Goal: Task Accomplishment & Management: Use online tool/utility

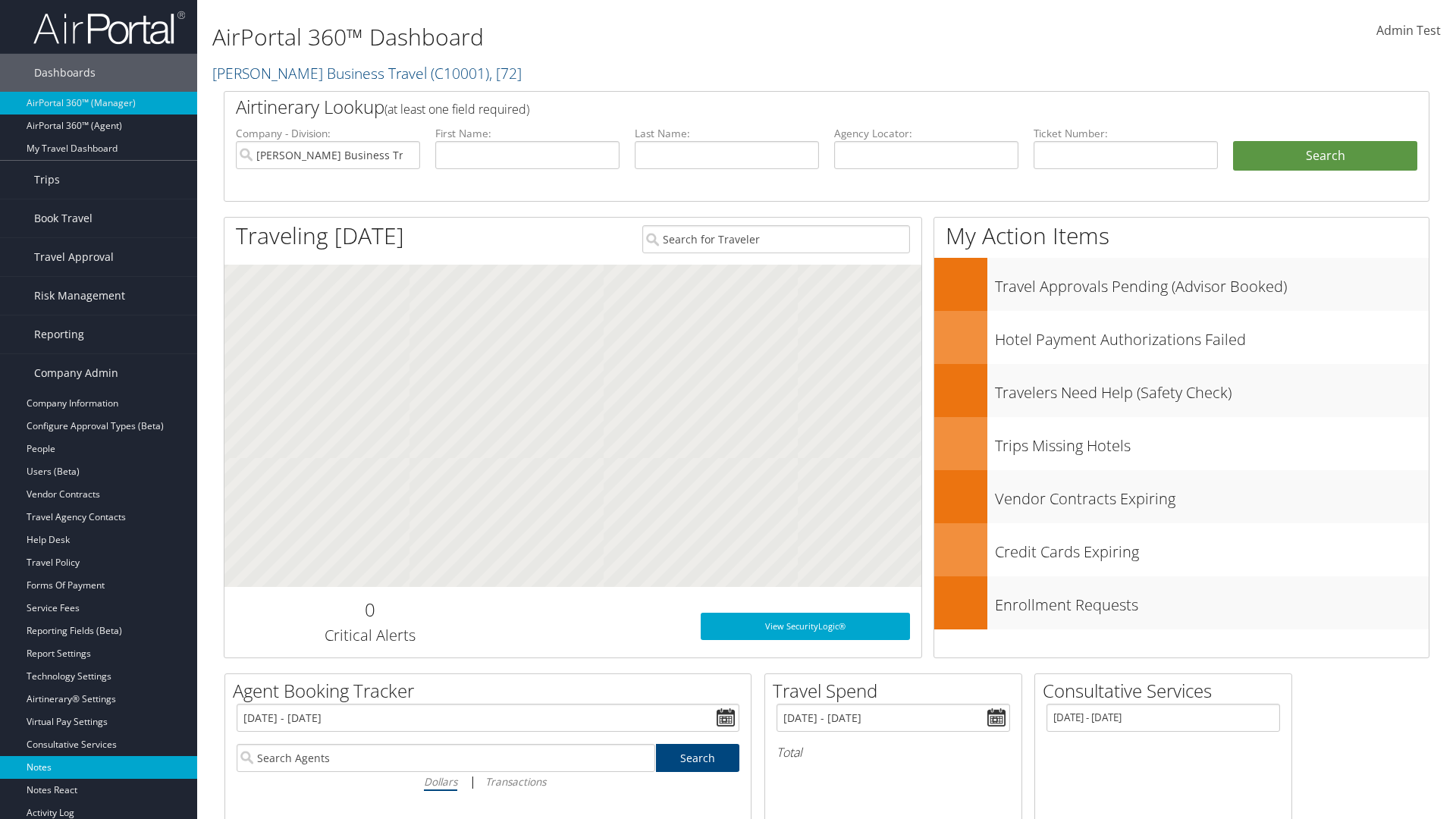
click at [99, 768] on link "Notes" at bounding box center [98, 767] width 197 height 22
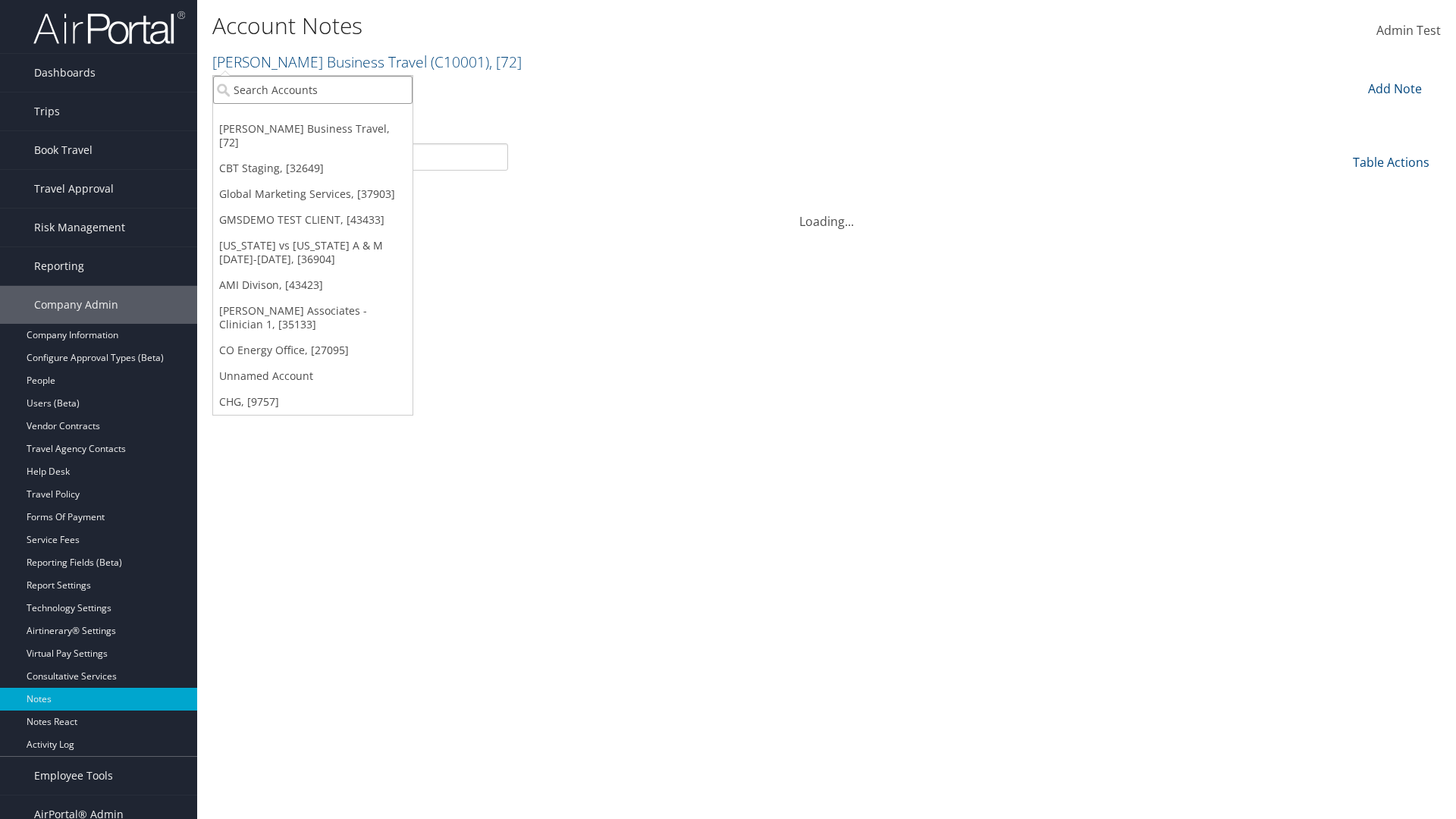
click at [312, 90] on input "search" at bounding box center [312, 90] width 199 height 28
type input "Global Marketing Services"
click at [327, 117] on div "Global Marketing Services (301946), [37903]" at bounding box center [327, 117] width 244 height 13
